Goal: Obtain resource: Download file/media

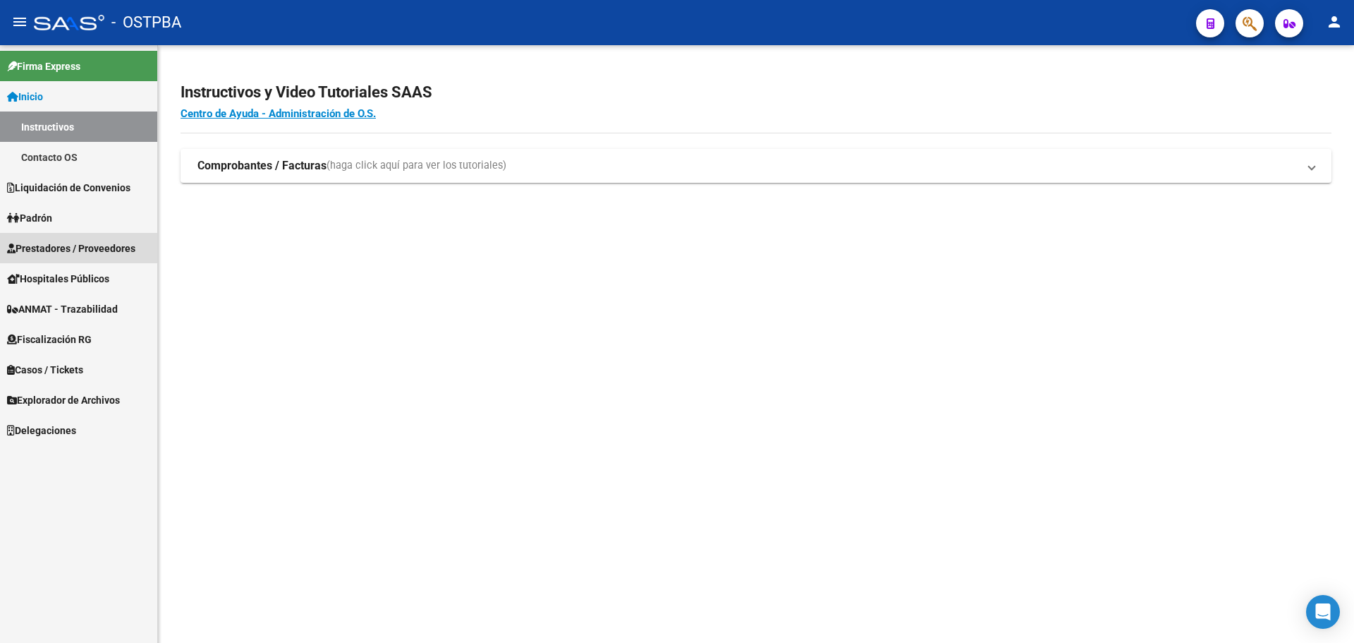
click at [90, 248] on span "Prestadores / Proveedores" at bounding box center [71, 249] width 128 height 16
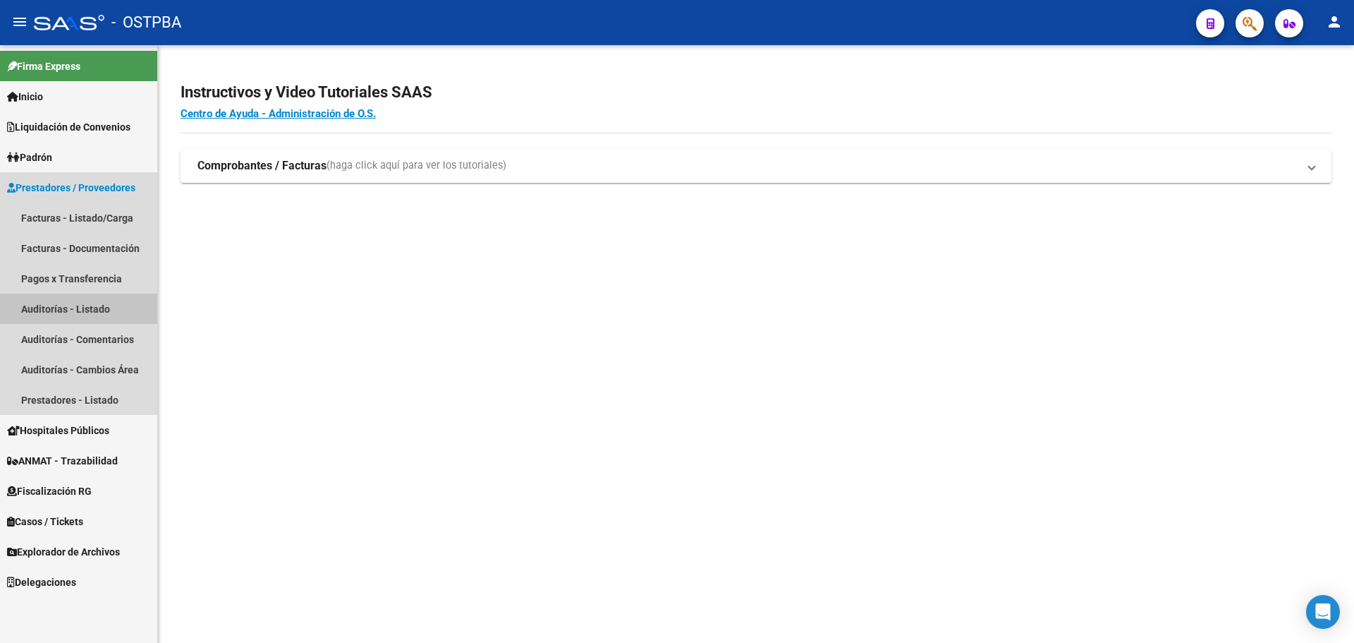
click at [73, 306] on link "Auditorías - Listado" at bounding box center [78, 308] width 157 height 30
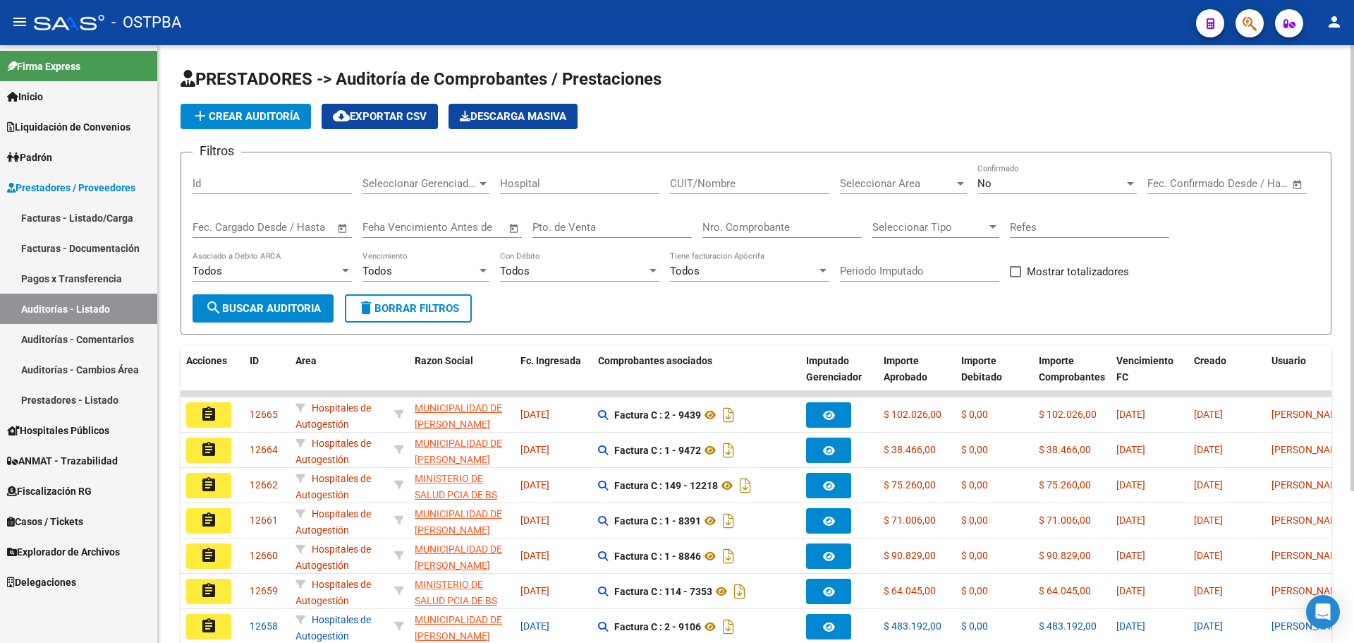
click at [347, 228] on span "Open calendar" at bounding box center [343, 228] width 34 height 34
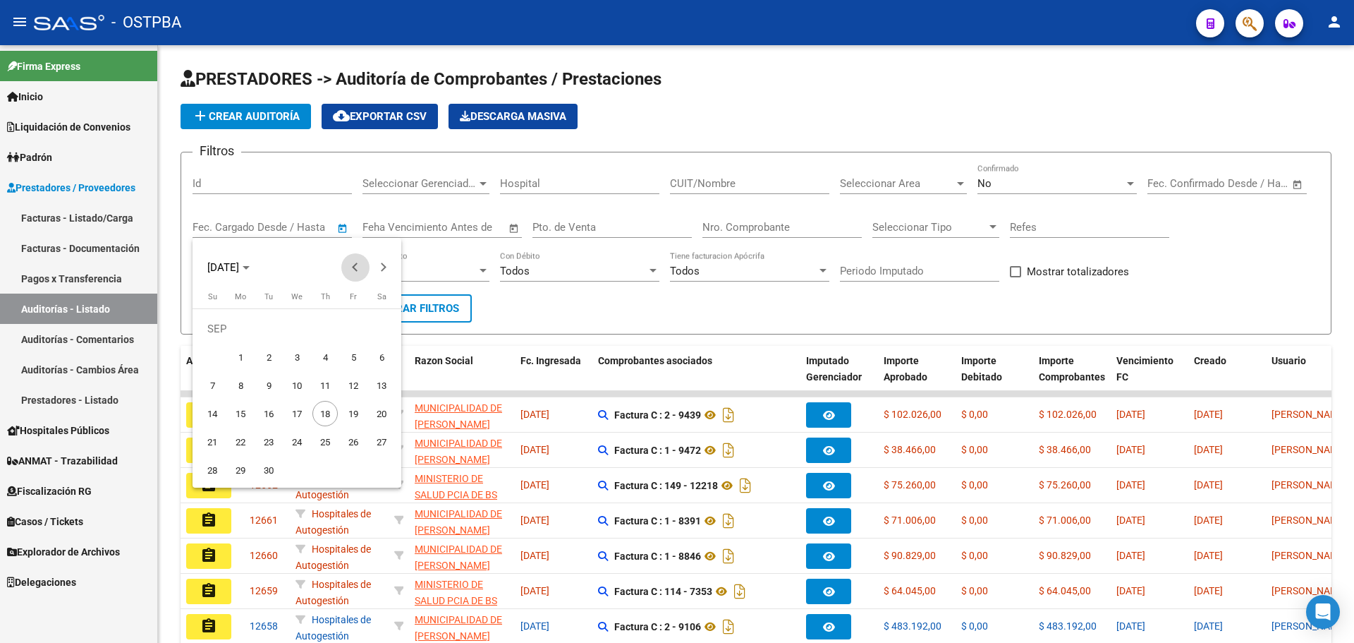
click at [357, 267] on button "Previous month" at bounding box center [355, 267] width 28 height 28
click at [355, 327] on span "1" at bounding box center [353, 328] width 25 height 25
click at [354, 267] on button "Previous month" at bounding box center [355, 267] width 28 height 28
click at [268, 351] on span "1" at bounding box center [268, 356] width 25 height 25
type input "01/07/2025"
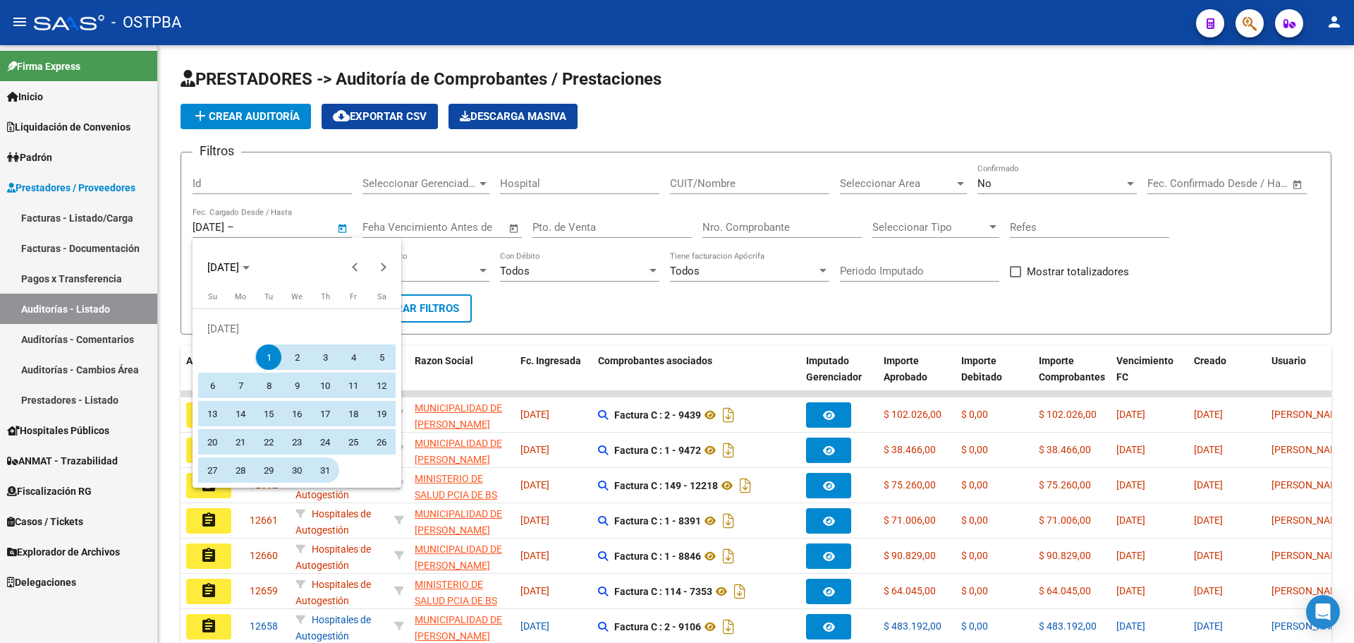
drag, startPoint x: 322, startPoint y: 468, endPoint x: 348, endPoint y: 435, distance: 42.6
click at [323, 468] on span "31" at bounding box center [324, 469] width 25 height 25
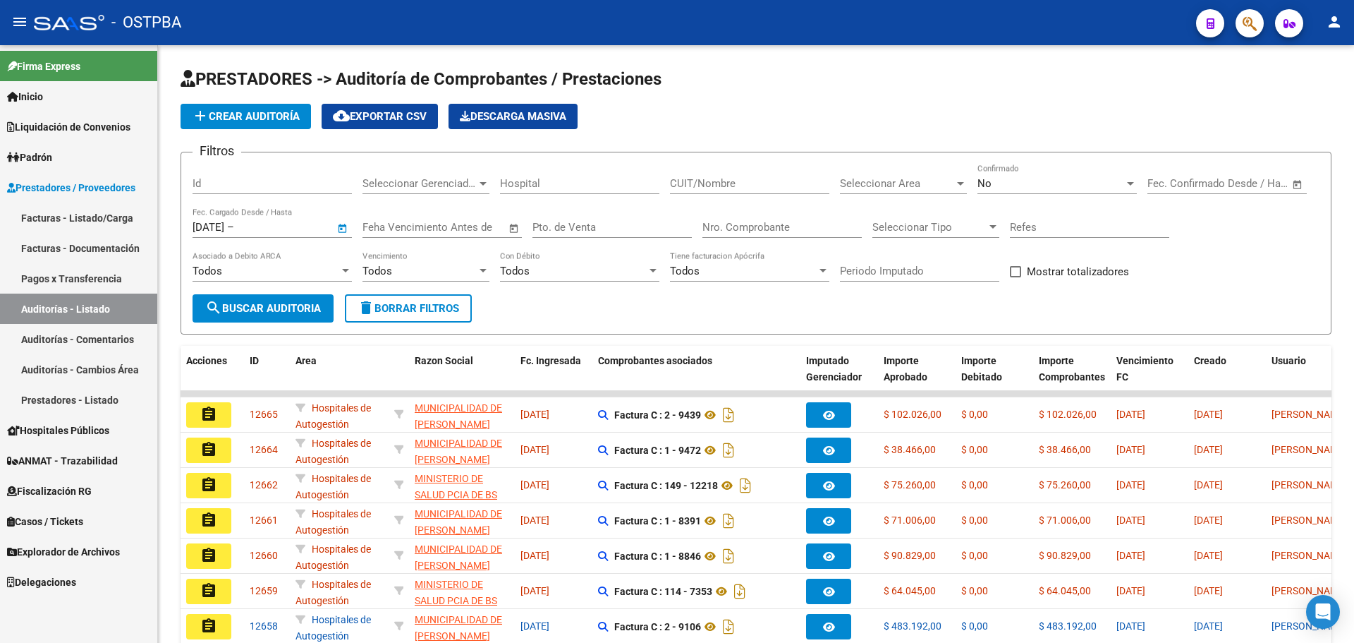
type input "[DATE]"
click at [981, 184] on span "No" at bounding box center [985, 183] width 14 height 13
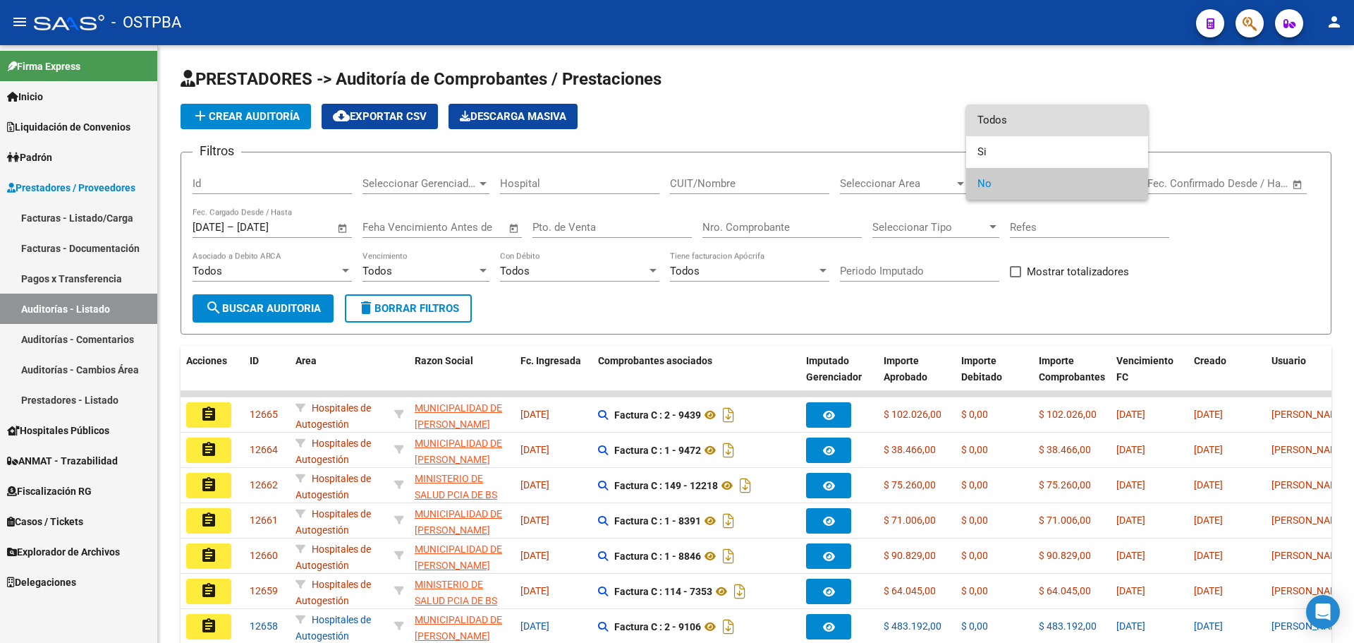
click at [1024, 120] on span "Todos" at bounding box center [1057, 120] width 159 height 32
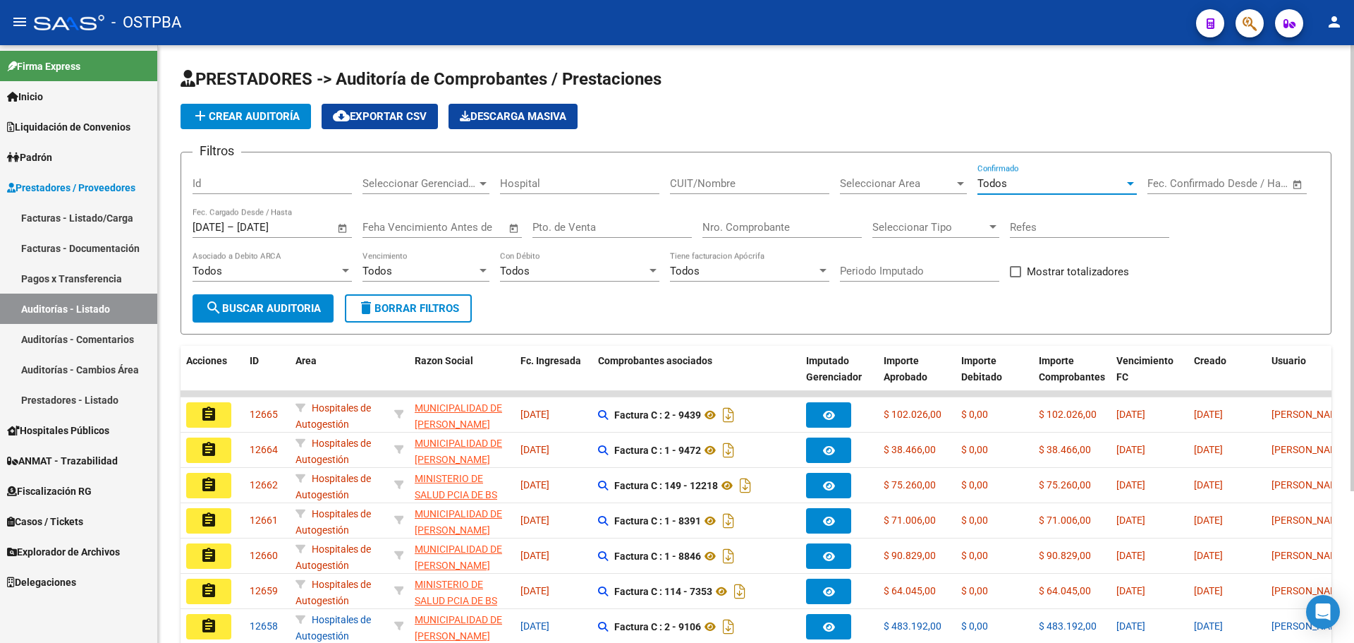
click at [295, 306] on span "search Buscar Auditoria" at bounding box center [263, 308] width 116 height 13
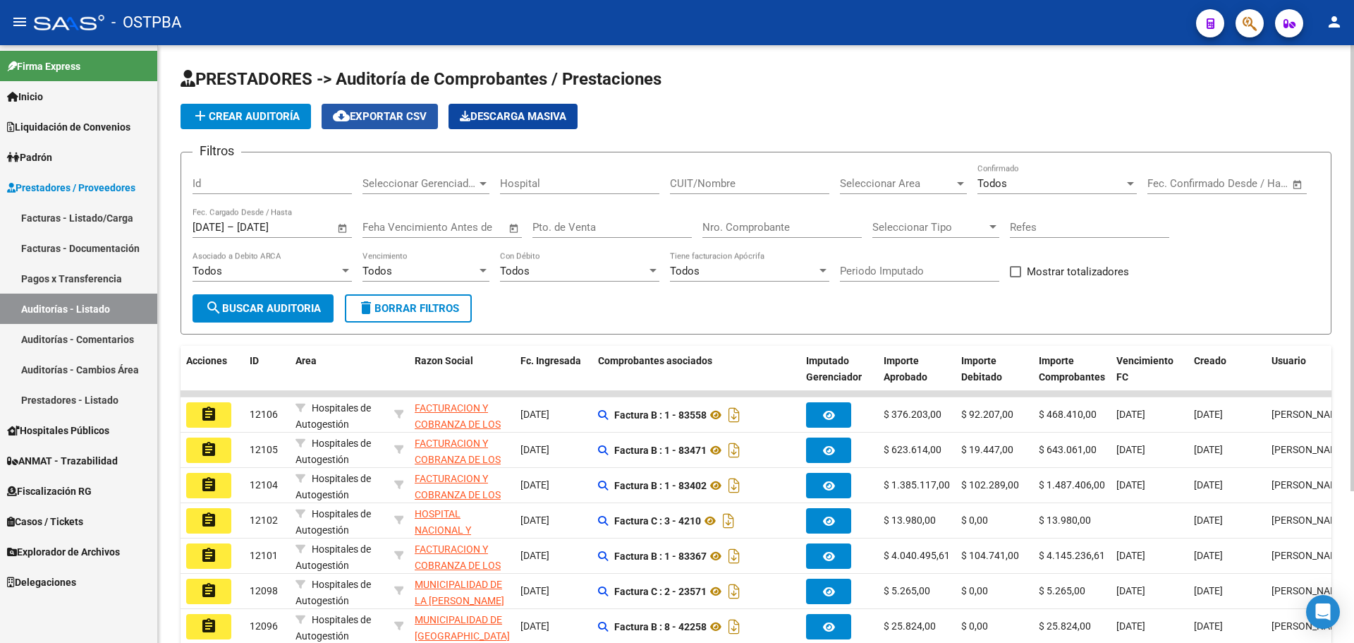
click at [402, 110] on span "cloud_download Exportar CSV" at bounding box center [380, 116] width 94 height 13
click at [342, 227] on span "Open calendar" at bounding box center [343, 228] width 34 height 34
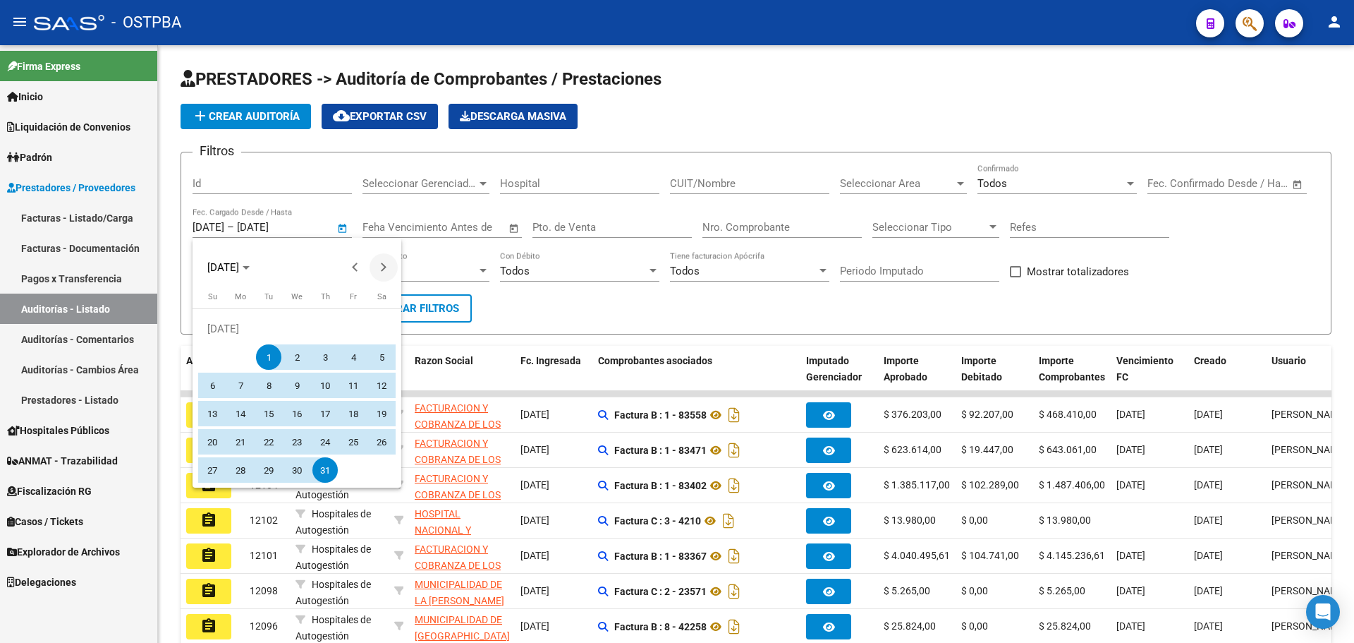
click at [389, 265] on span "Next month" at bounding box center [384, 267] width 28 height 28
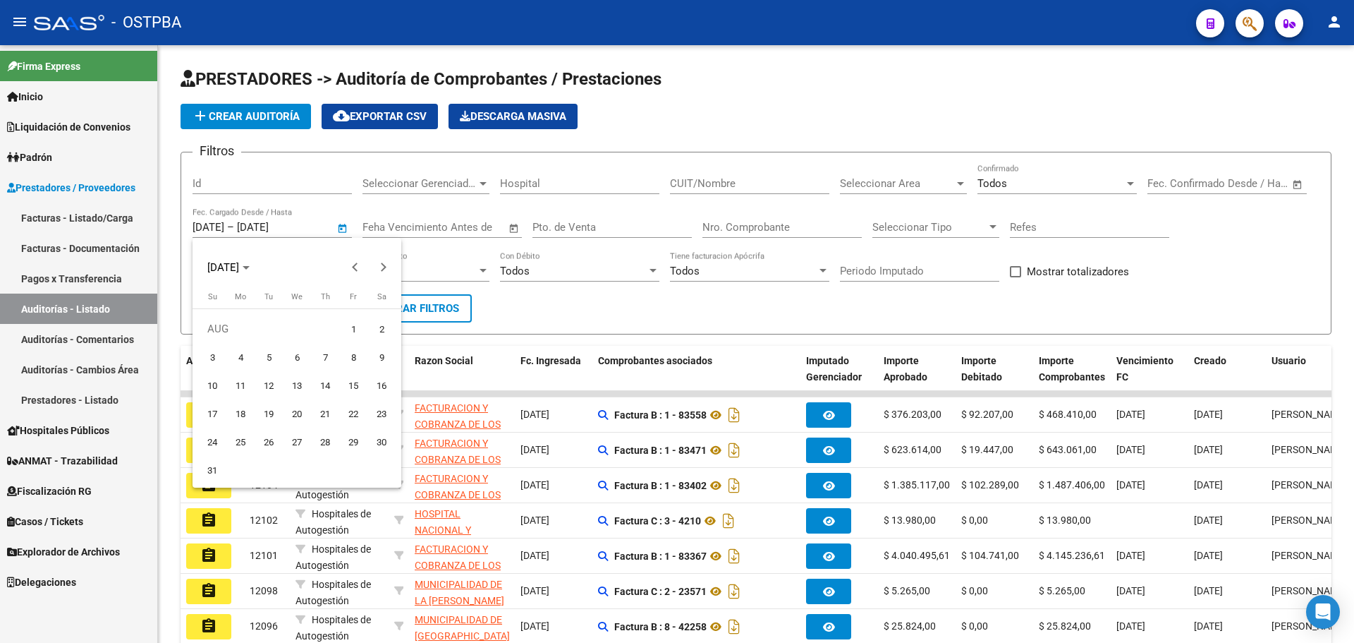
click at [349, 323] on span "1" at bounding box center [353, 328] width 25 height 25
type input "[DATE]"
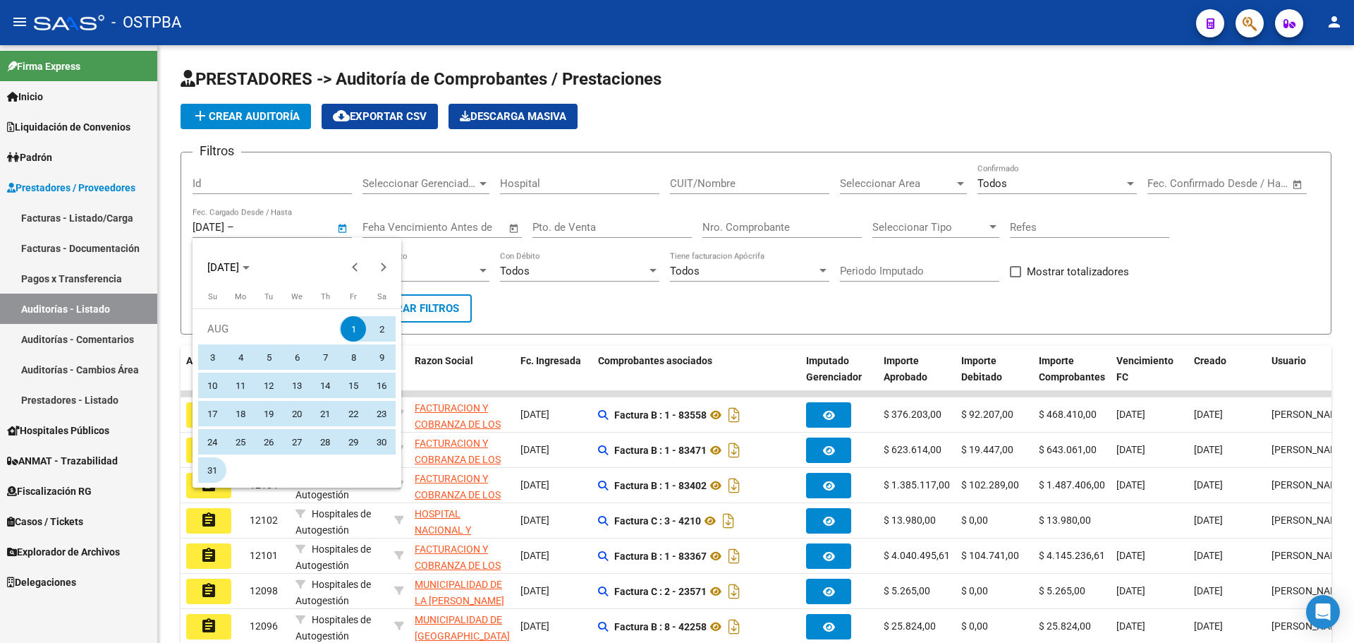
drag, startPoint x: 205, startPoint y: 461, endPoint x: 226, endPoint y: 460, distance: 20.5
click at [206, 461] on span "31" at bounding box center [212, 469] width 25 height 25
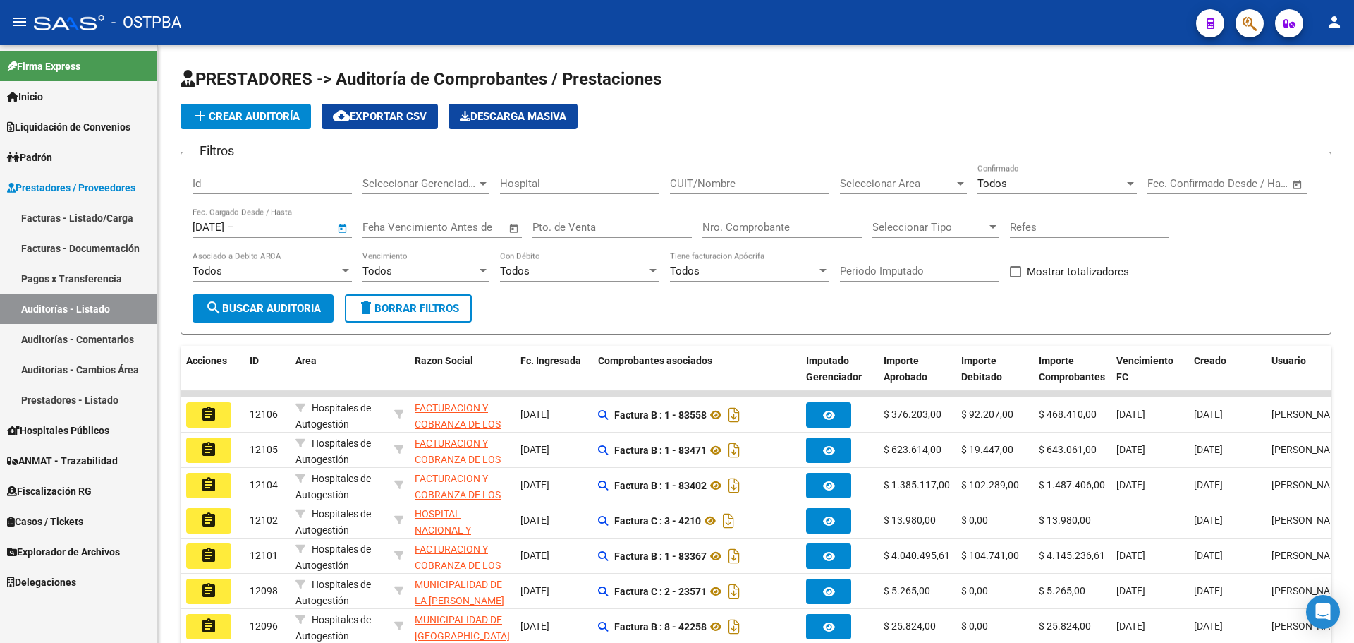
type input "31/08/2025"
click at [284, 313] on span "search Buscar Auditoria" at bounding box center [263, 308] width 116 height 13
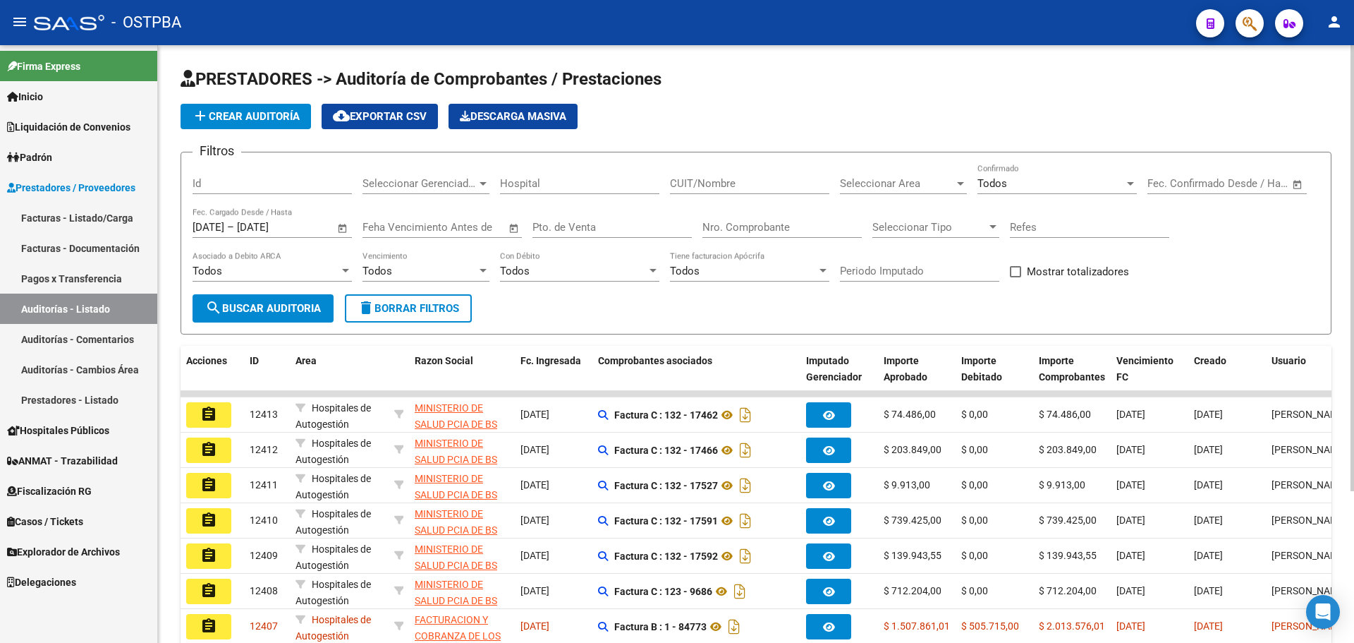
click at [401, 116] on span "cloud_download Exportar CSV" at bounding box center [380, 116] width 94 height 13
click at [345, 226] on span "Open calendar" at bounding box center [343, 228] width 34 height 34
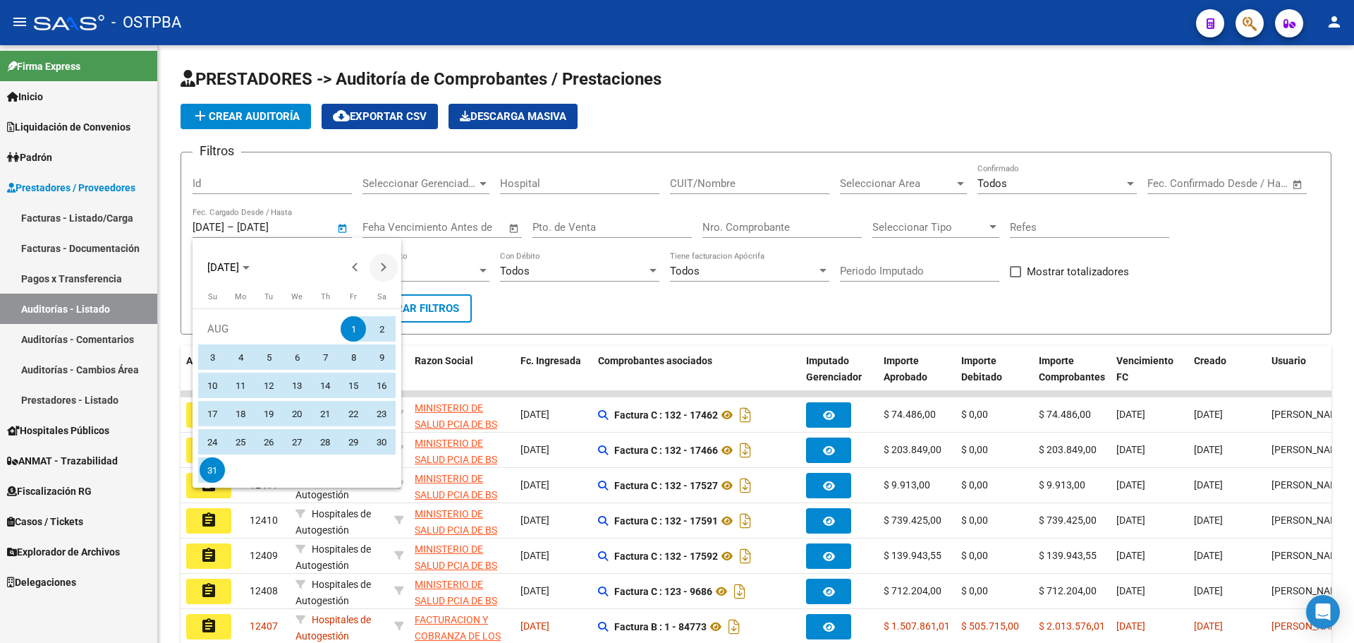
click at [378, 271] on span "Next month" at bounding box center [384, 267] width 28 height 28
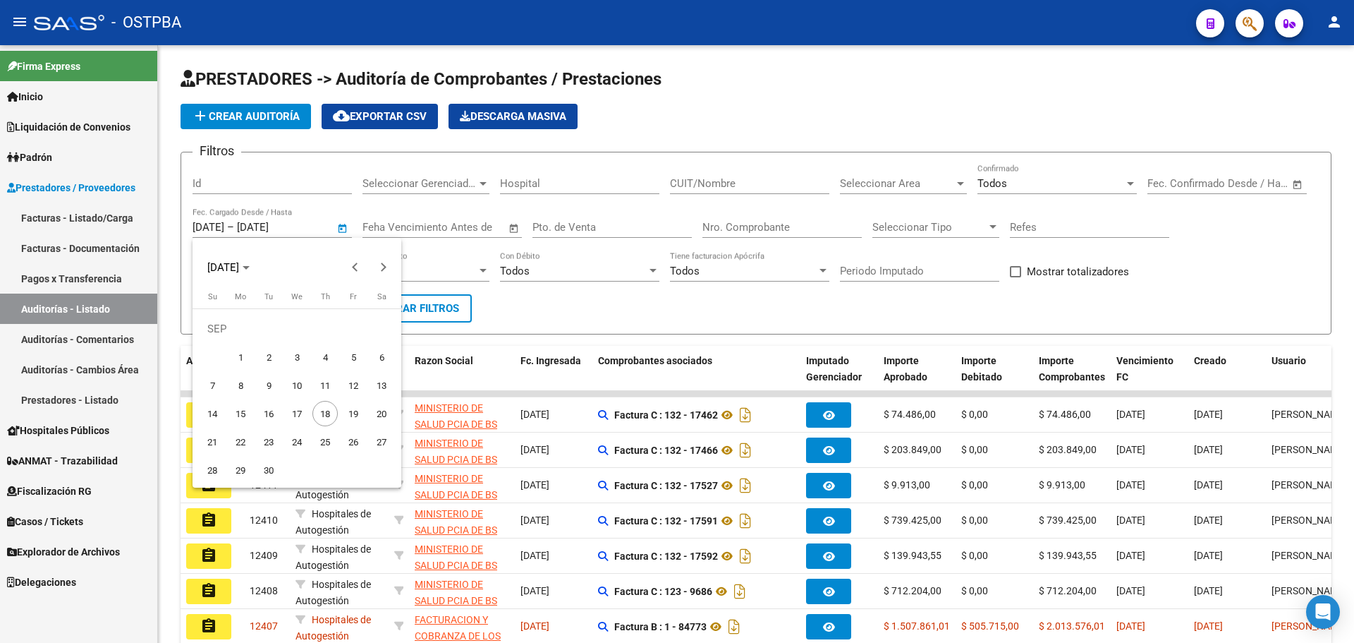
click at [240, 356] on span "1" at bounding box center [240, 356] width 25 height 25
type input "01/09/2025"
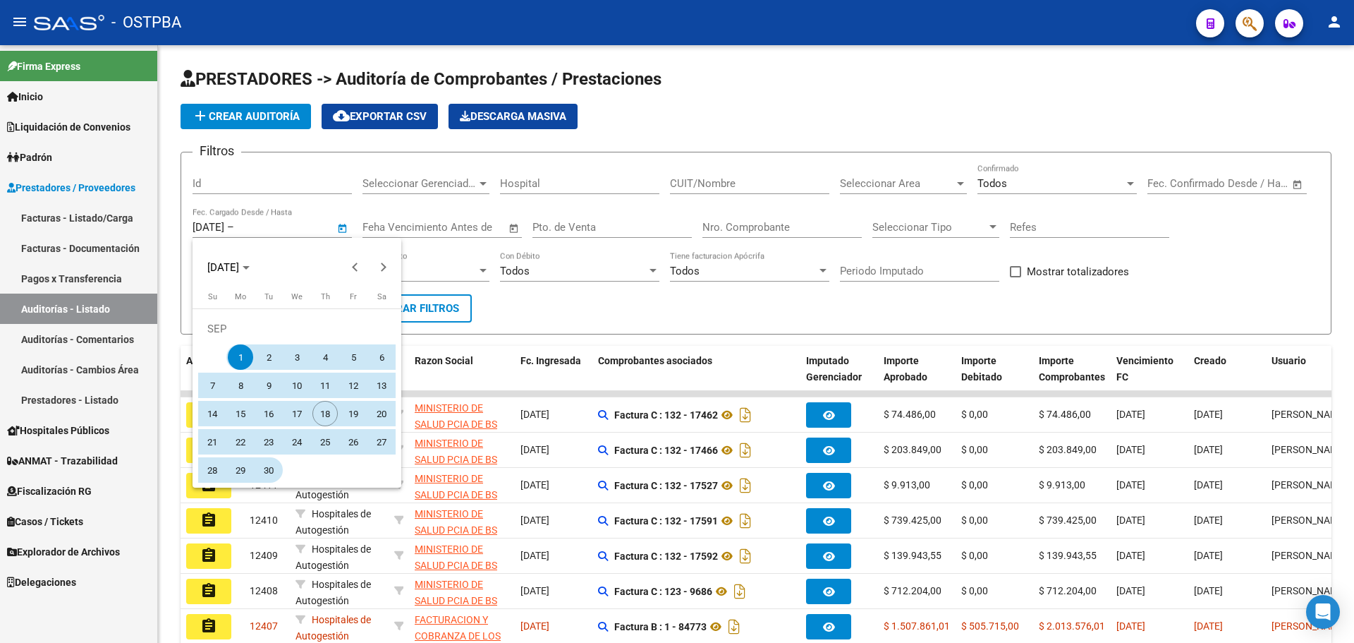
drag, startPoint x: 271, startPoint y: 472, endPoint x: 284, endPoint y: 473, distance: 12.7
click at [274, 472] on span "30" at bounding box center [268, 469] width 25 height 25
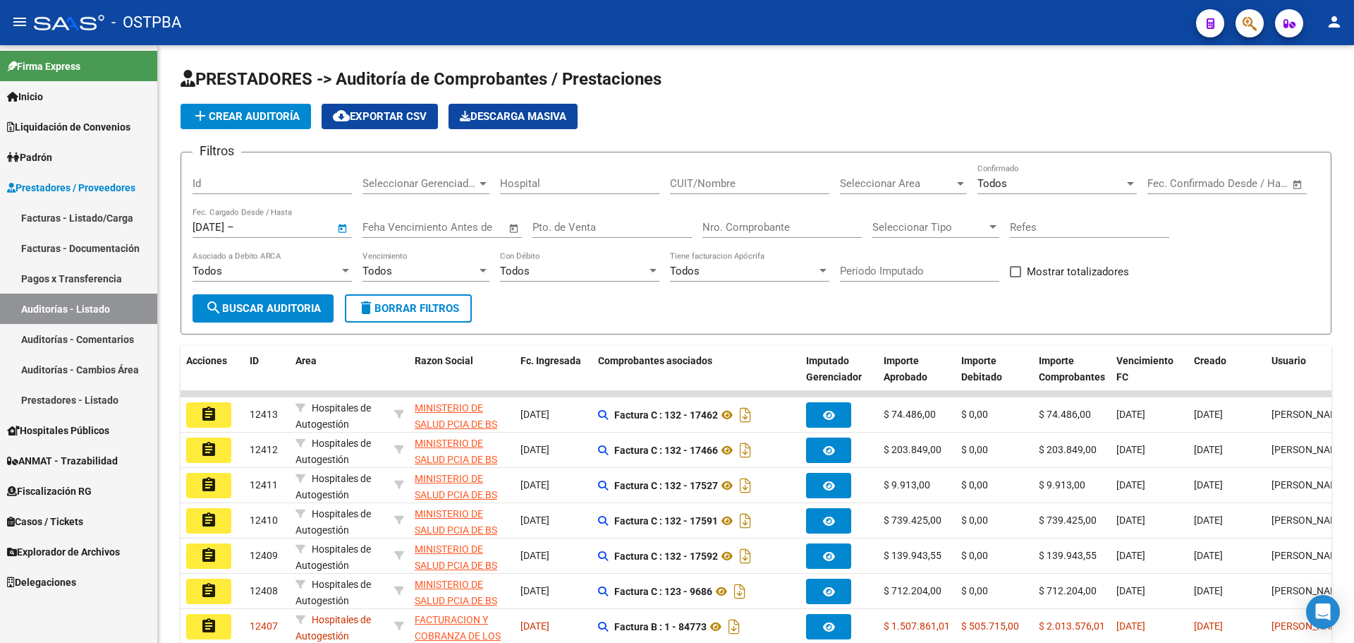
type input "30/09/2025"
click at [300, 310] on span "search Buscar Auditoria" at bounding box center [263, 308] width 116 height 13
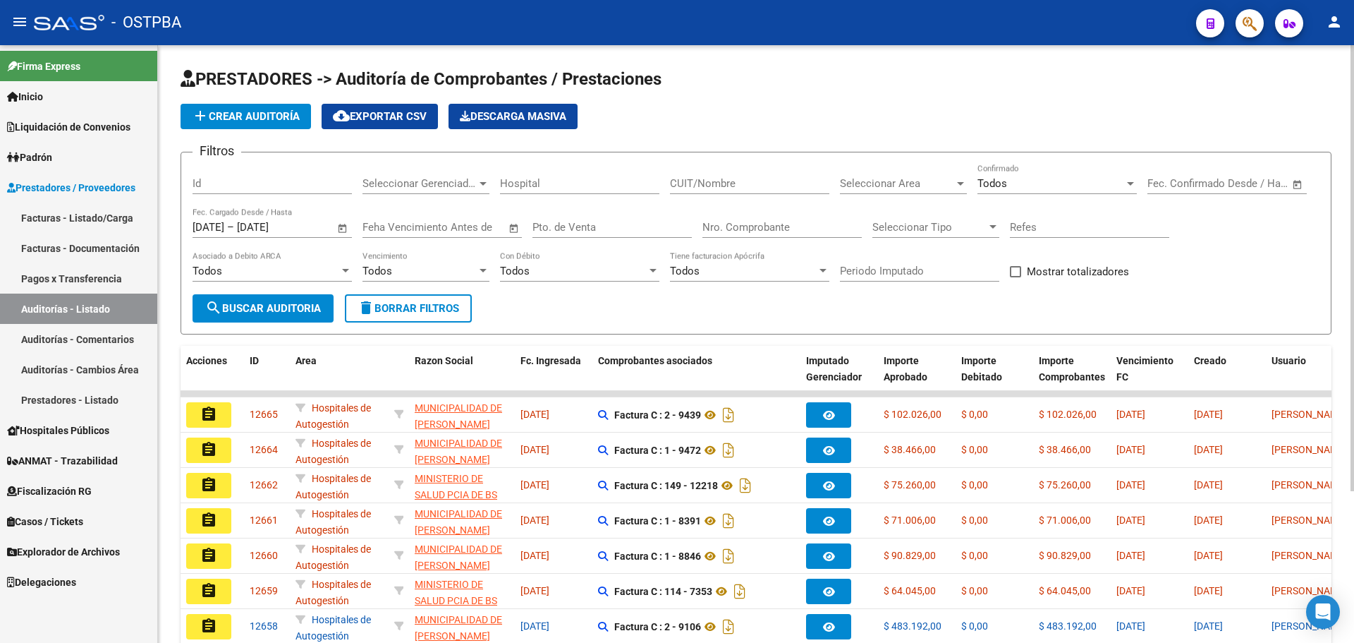
click at [390, 114] on span "cloud_download Exportar CSV" at bounding box center [380, 116] width 94 height 13
click at [387, 111] on span "cloud_download Exportar CSV" at bounding box center [380, 116] width 94 height 13
